Goal: Task Accomplishment & Management: Use online tool/utility

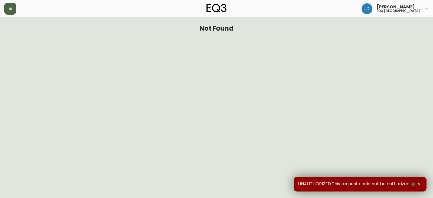
click at [14, 10] on button "button" at bounding box center [10, 9] width 12 height 12
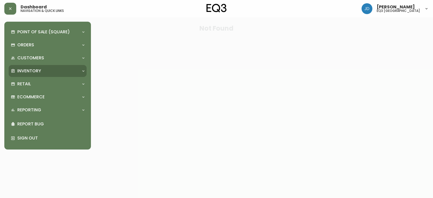
click at [28, 74] on p "Inventory" at bounding box center [29, 71] width 24 height 6
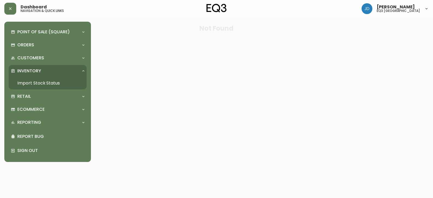
drag, startPoint x: 34, startPoint y: 79, endPoint x: 44, endPoint y: 79, distance: 10.3
click at [34, 80] on link "Import Stock Status" at bounding box center [48, 83] width 78 height 12
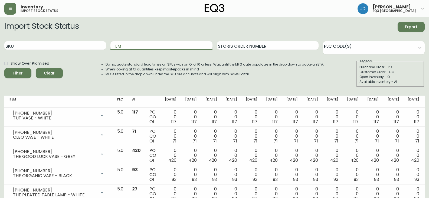
click at [139, 48] on input "Item" at bounding box center [161, 45] width 102 height 9
click at [4, 68] on button "Filter" at bounding box center [17, 73] width 27 height 10
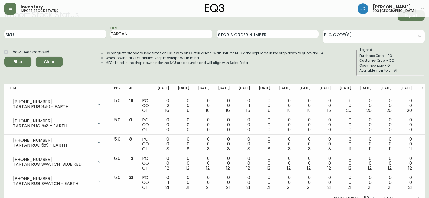
scroll to position [18, 0]
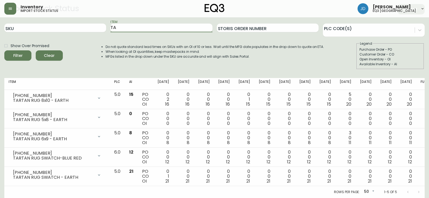
type input "T"
